Goal: Navigation & Orientation: Find specific page/section

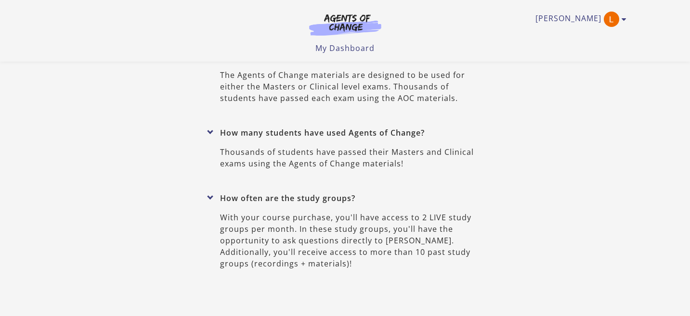
scroll to position [4454, 0]
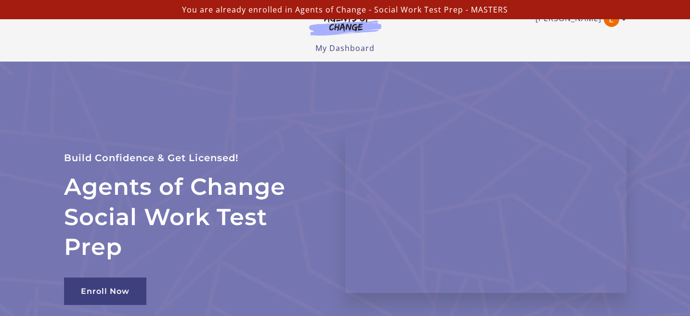
click at [382, 9] on p "You are already enrolled in Agents of Change - Social Work Test Prep - MASTERS" at bounding box center [345, 10] width 683 height 12
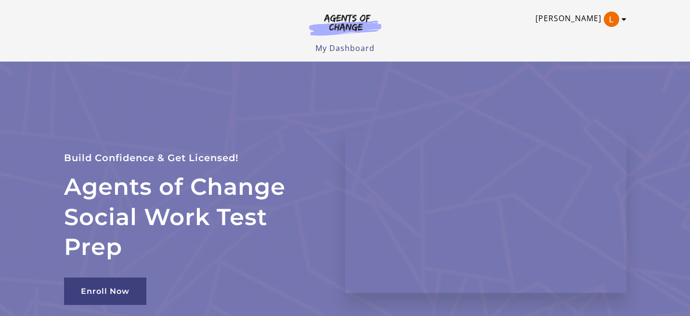
click at [623, 20] on icon "Toggle menu" at bounding box center [624, 19] width 5 height 8
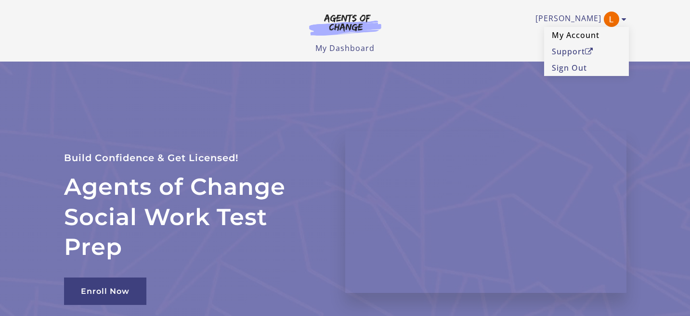
click at [580, 35] on link "My Account" at bounding box center [586, 35] width 85 height 16
